Goal: Check status

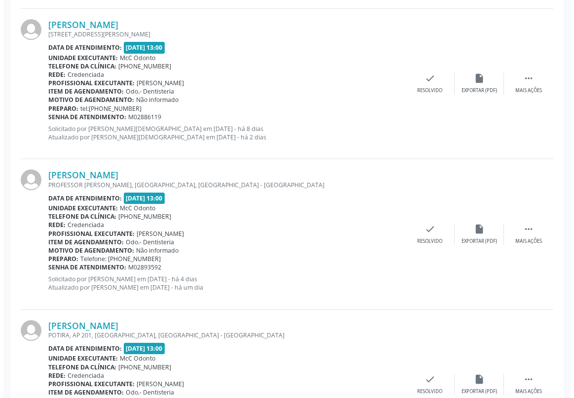
scroll to position [1658, 0]
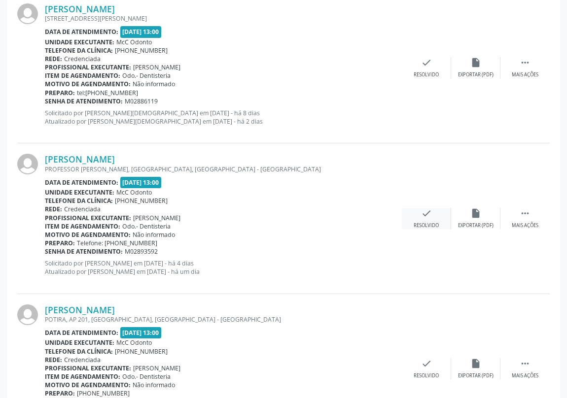
click at [424, 213] on icon "check" at bounding box center [426, 213] width 11 height 11
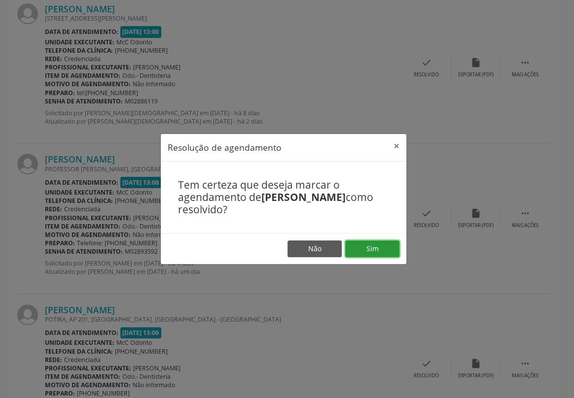
click at [381, 246] on button "Sim" at bounding box center [372, 249] width 54 height 17
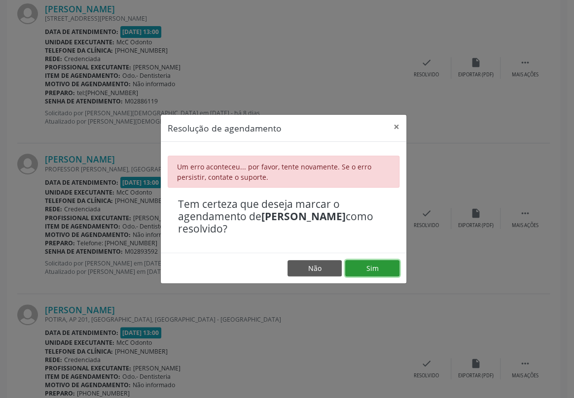
click at [372, 260] on button "Sim" at bounding box center [372, 268] width 54 height 17
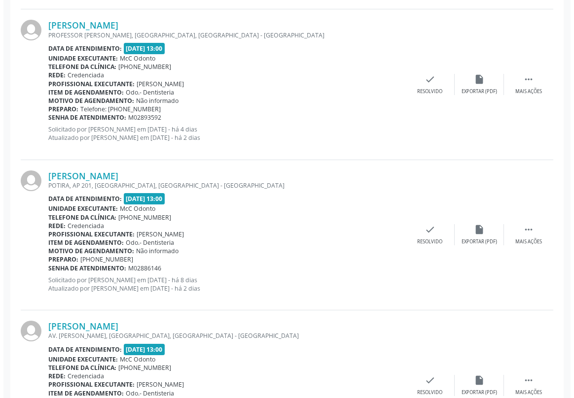
scroll to position [1792, 0]
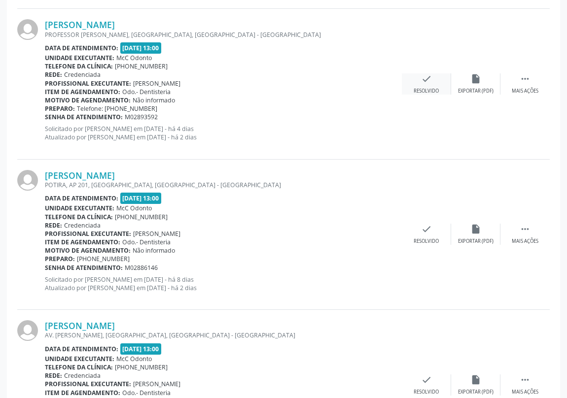
click at [419, 88] on div "Resolvido" at bounding box center [426, 91] width 25 height 7
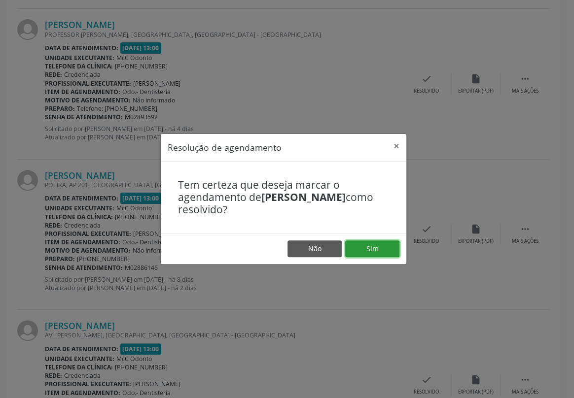
click at [368, 244] on button "Sim" at bounding box center [372, 249] width 54 height 17
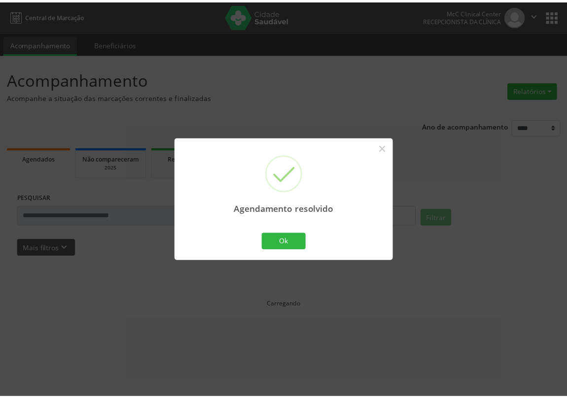
scroll to position [0, 0]
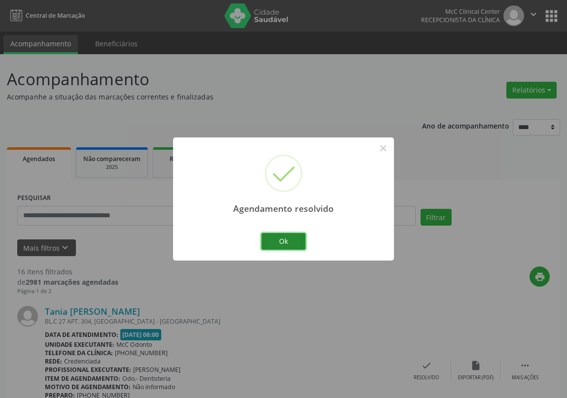
click at [286, 239] on button "Ok" at bounding box center [283, 241] width 44 height 17
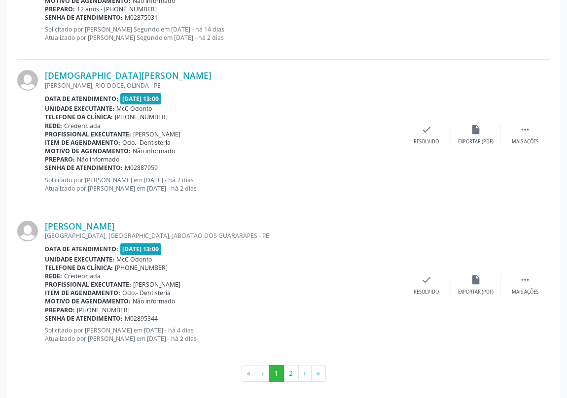
scroll to position [2198, 0]
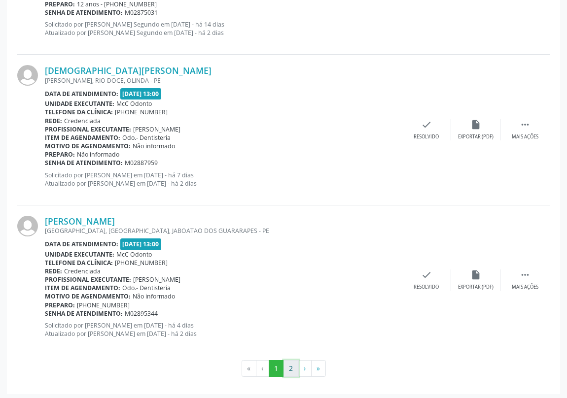
click at [290, 367] on button "2" at bounding box center [290, 368] width 15 height 17
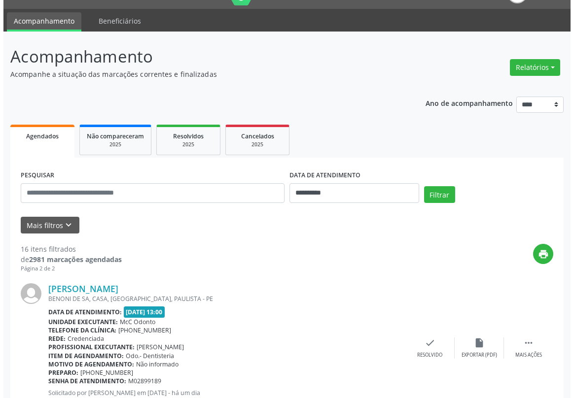
scroll to position [44, 0]
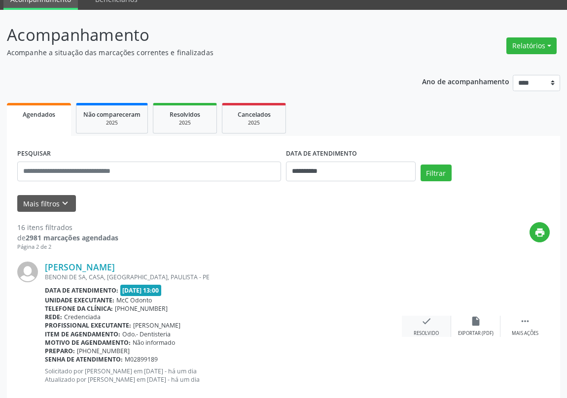
click at [425, 324] on icon "check" at bounding box center [426, 321] width 11 height 11
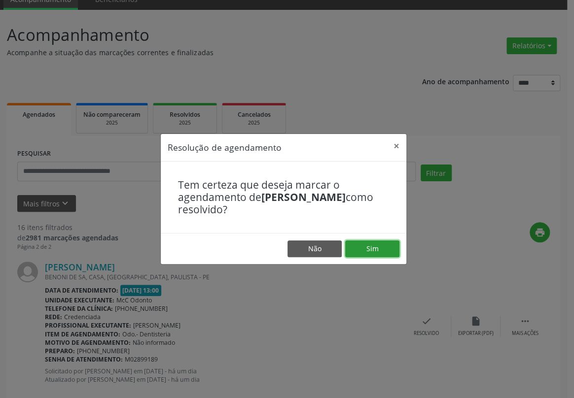
drag, startPoint x: 374, startPoint y: 246, endPoint x: 376, endPoint y: 241, distance: 5.8
click at [374, 246] on button "Sim" at bounding box center [372, 249] width 54 height 17
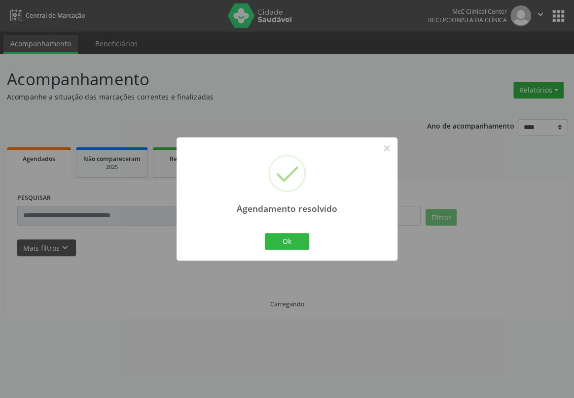
scroll to position [0, 0]
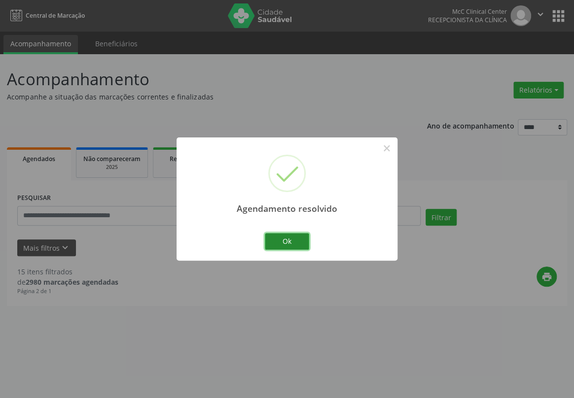
click at [297, 239] on button "Ok" at bounding box center [287, 241] width 44 height 17
